Goal: Check status: Check status

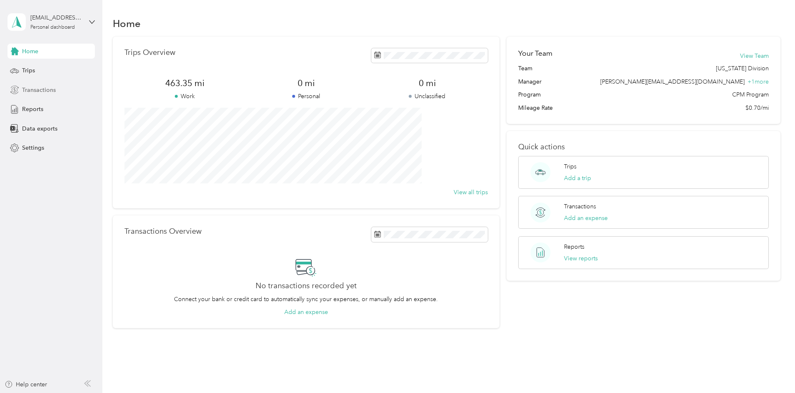
click at [35, 90] on span "Transactions" at bounding box center [39, 90] width 34 height 9
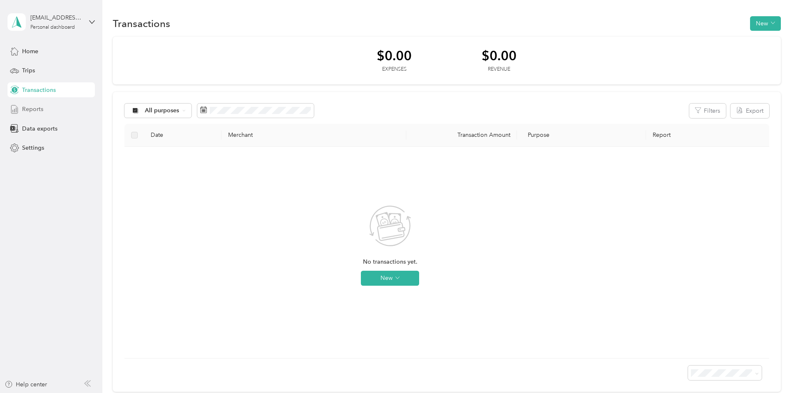
click at [34, 112] on span "Reports" at bounding box center [32, 109] width 21 height 9
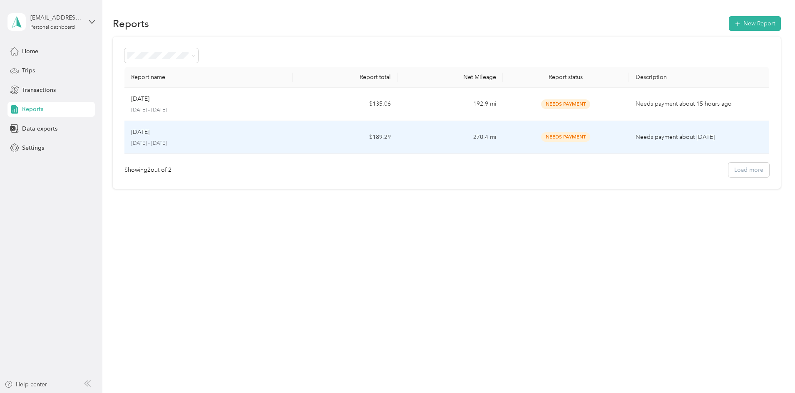
click at [545, 137] on span "Needs Payment" at bounding box center [565, 137] width 49 height 10
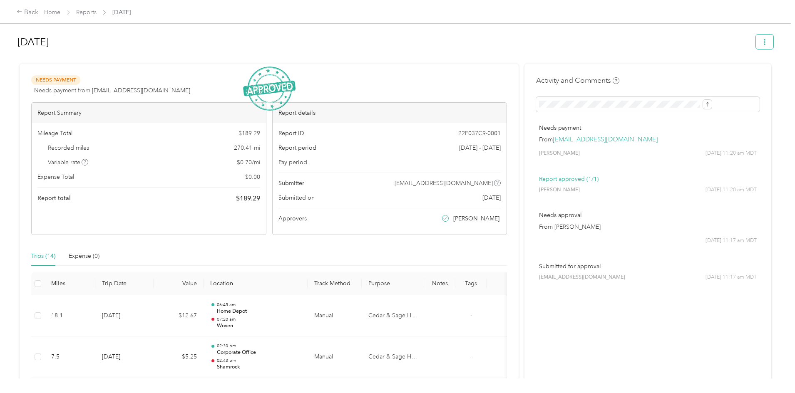
click at [762, 42] on icon "button" at bounding box center [765, 42] width 6 height 6
